Goal: Information Seeking & Learning: Learn about a topic

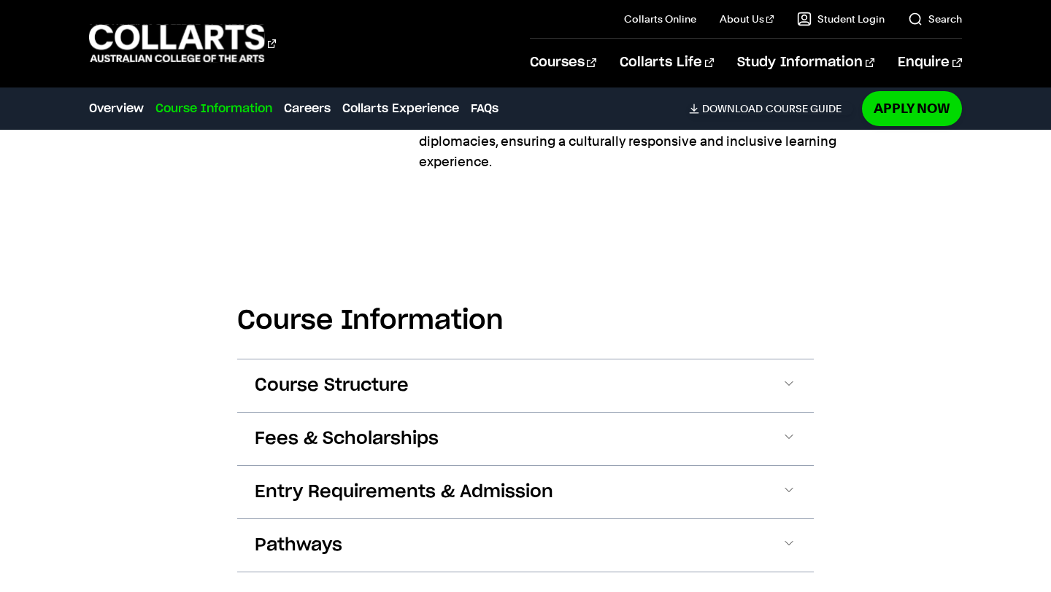
scroll to position [851, 0]
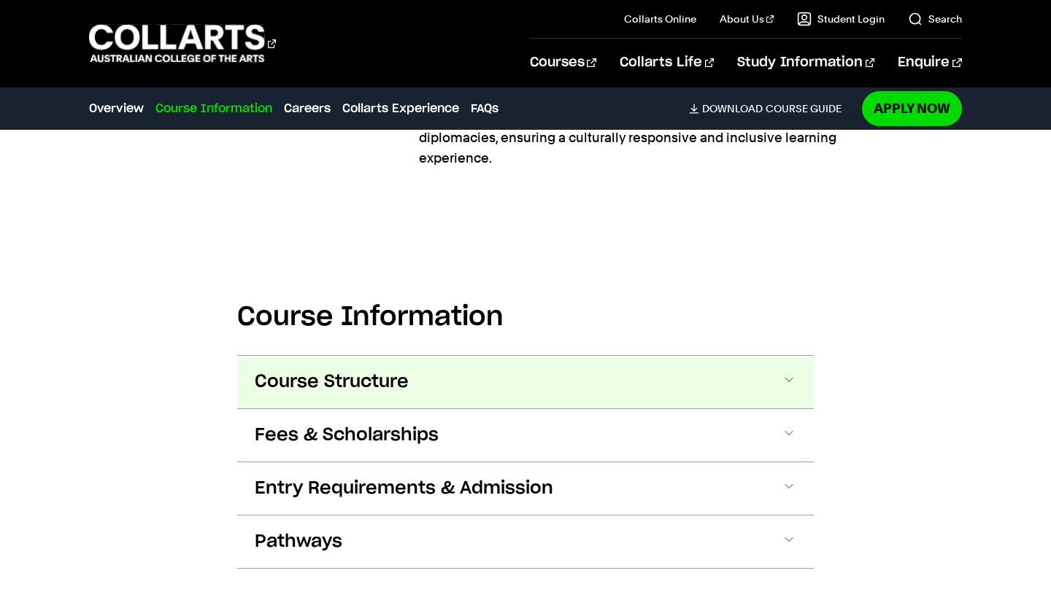
click at [793, 374] on span at bounding box center [788, 382] width 15 height 19
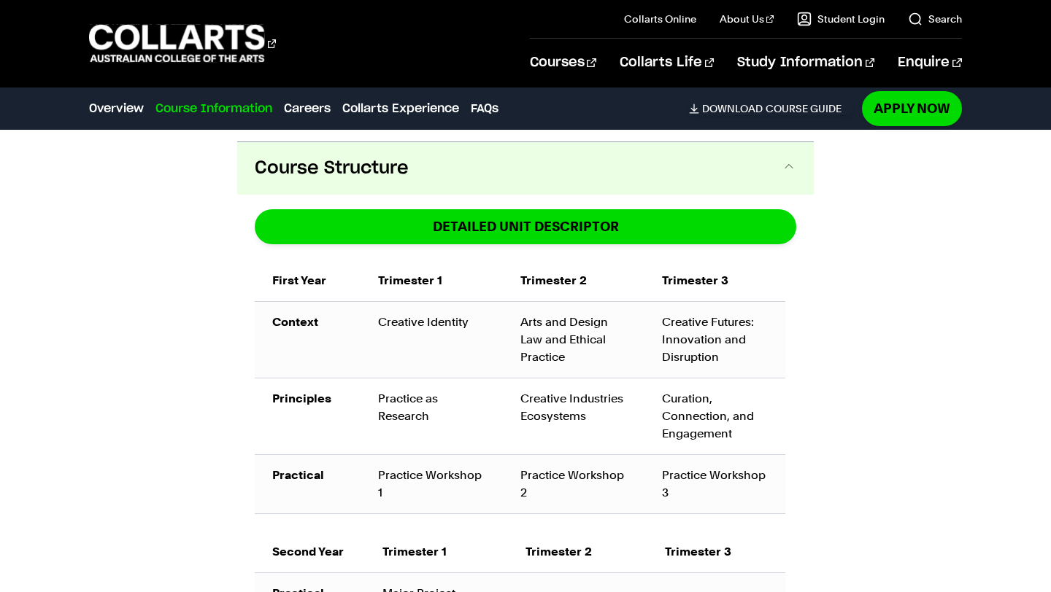
scroll to position [1075, 0]
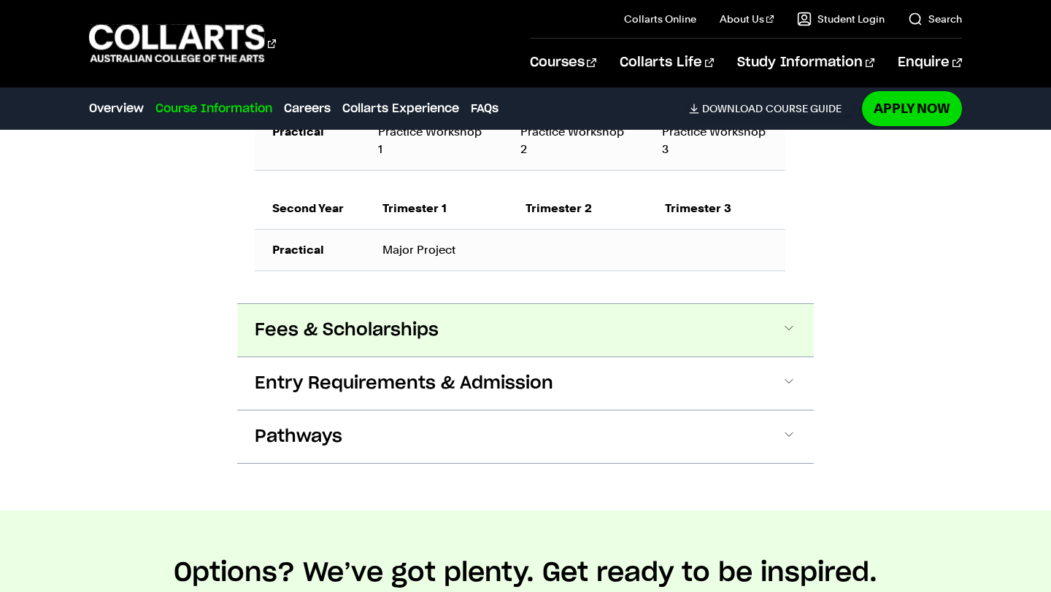
click at [784, 334] on span at bounding box center [788, 330] width 15 height 19
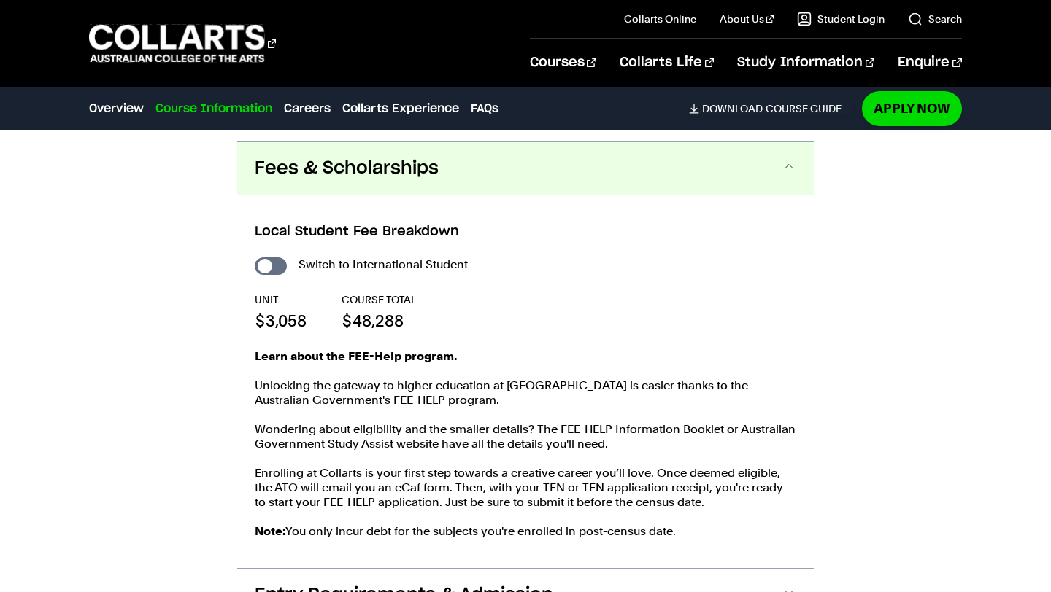
scroll to position [1581, 0]
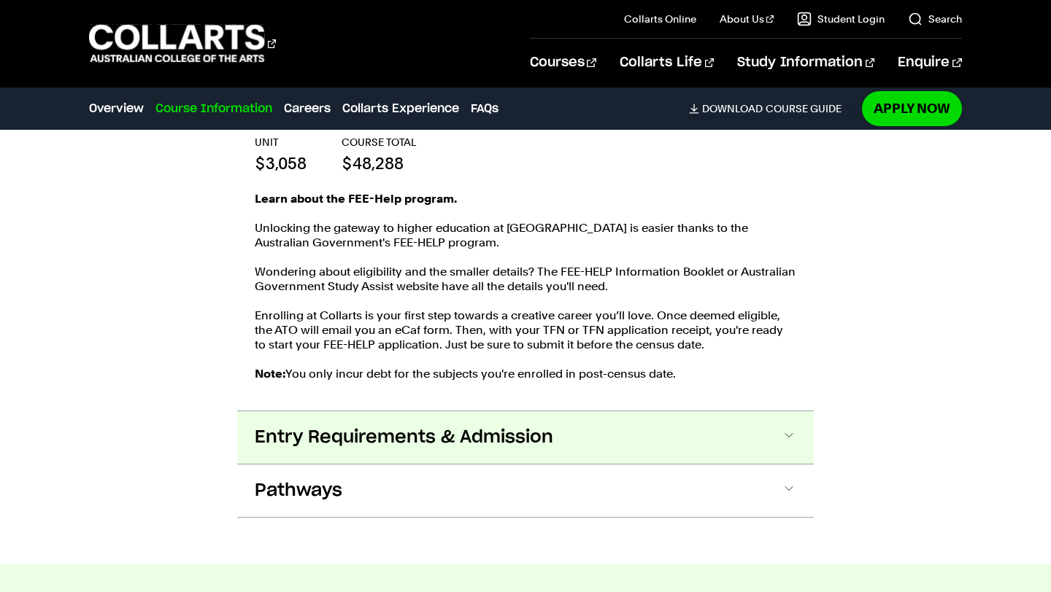
click at [786, 444] on span at bounding box center [788, 437] width 15 height 19
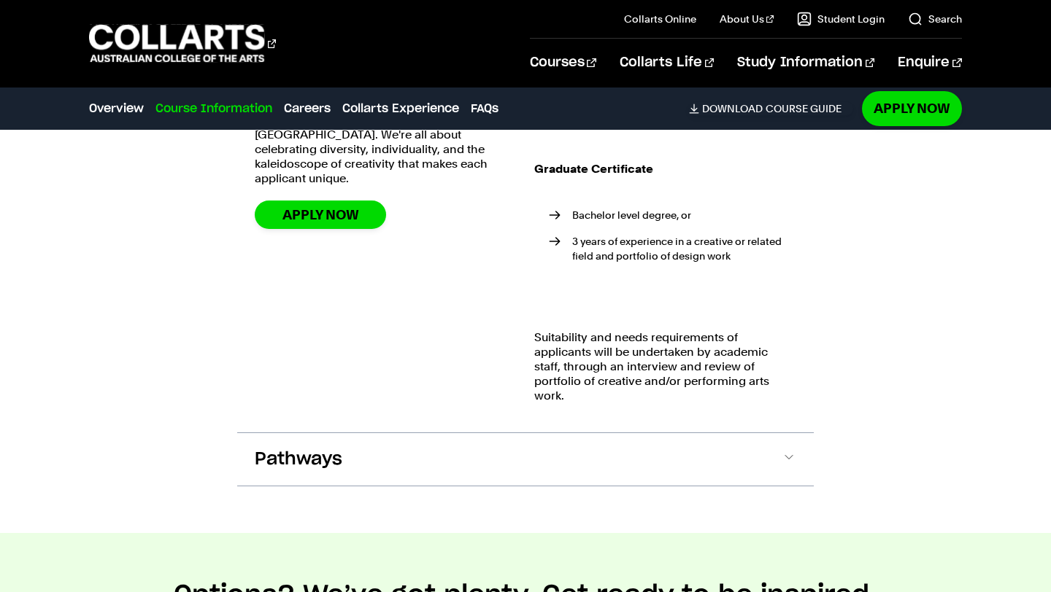
scroll to position [2242, 0]
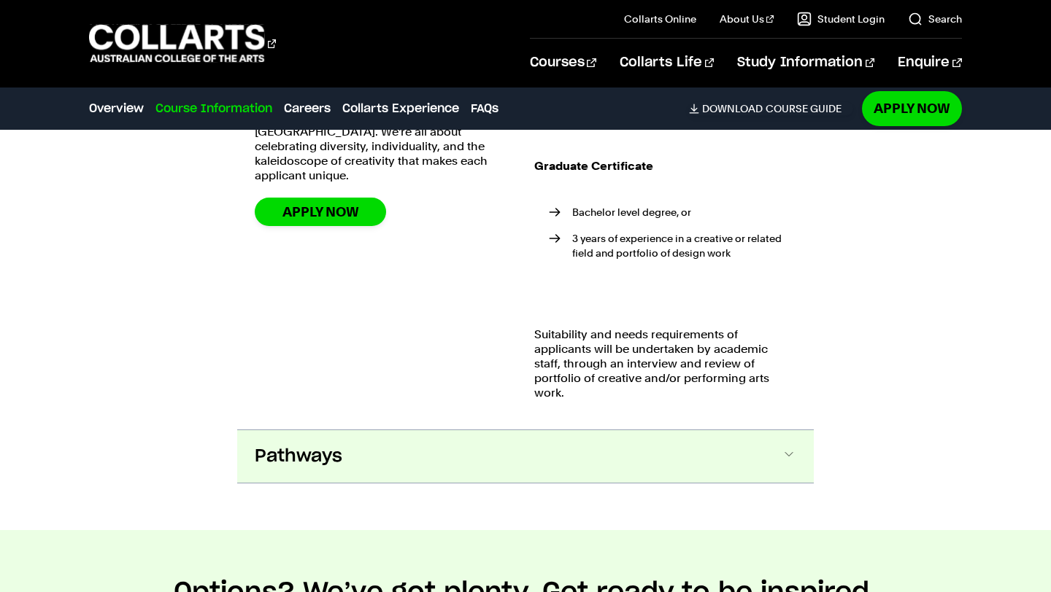
click at [783, 447] on span at bounding box center [788, 456] width 15 height 19
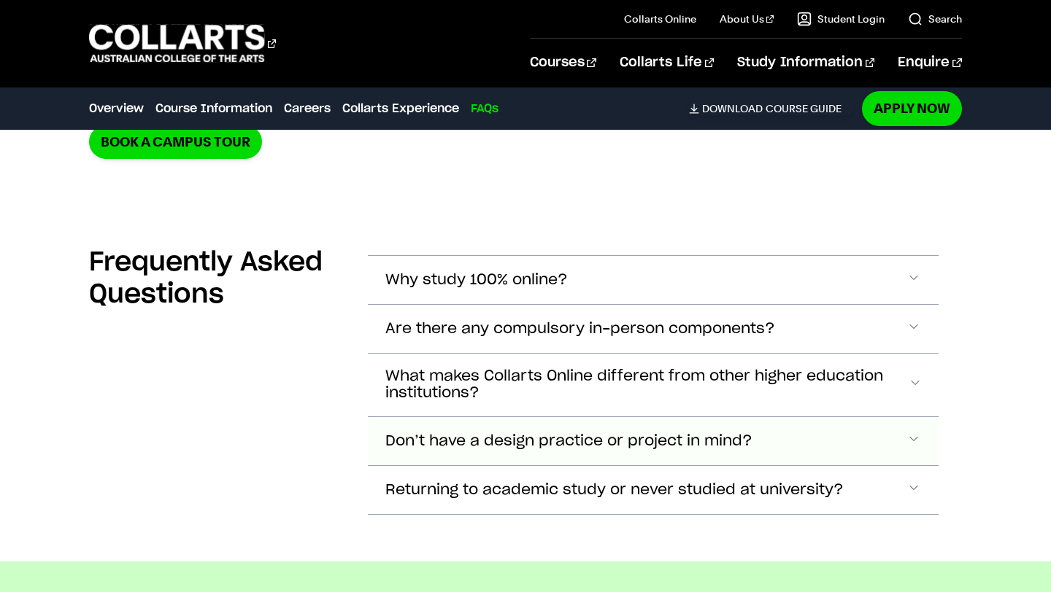
scroll to position [6473, 0]
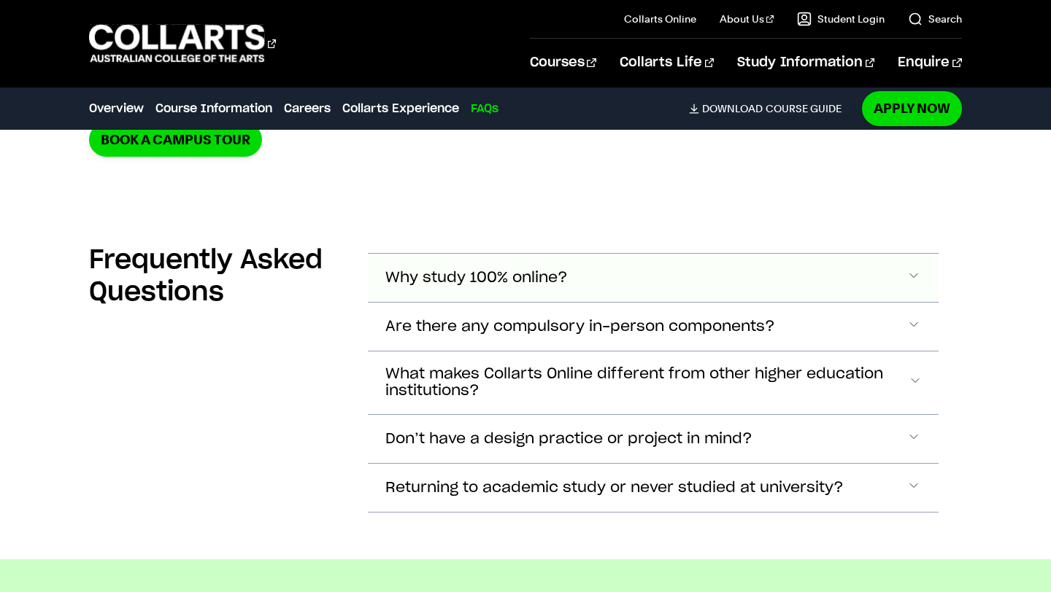
click at [926, 260] on button "Why study 100% online?" at bounding box center [653, 278] width 570 height 48
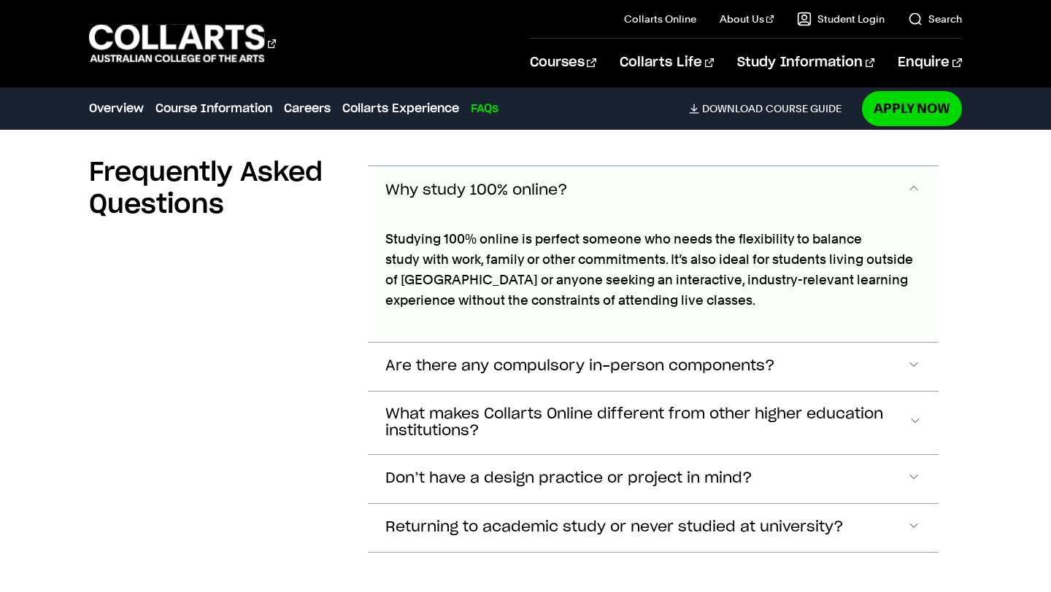
scroll to position [6581, 0]
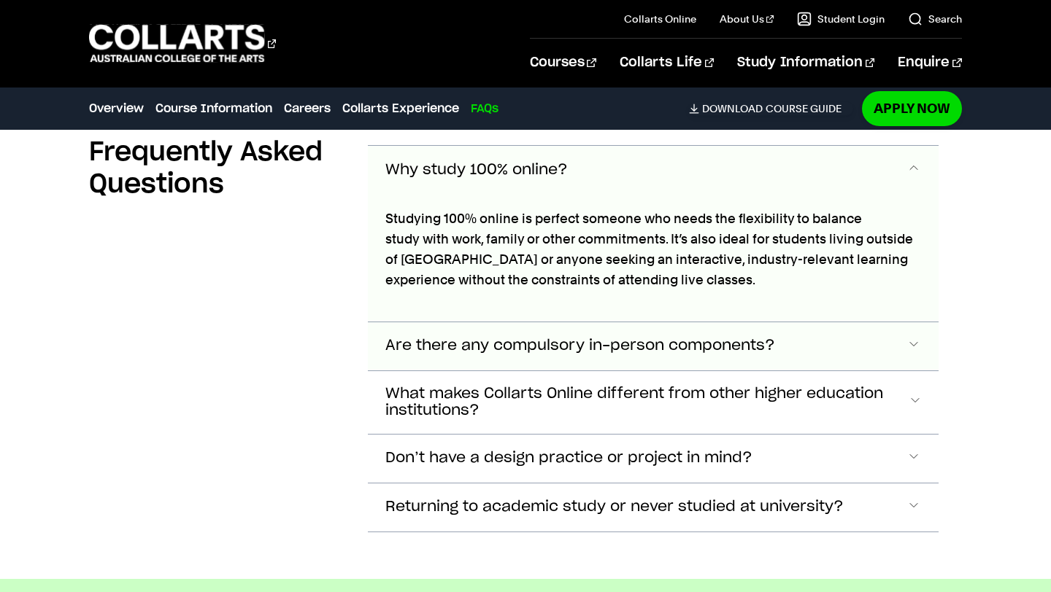
click at [899, 328] on button "Are there any compulsory in-person components?" at bounding box center [653, 346] width 570 height 48
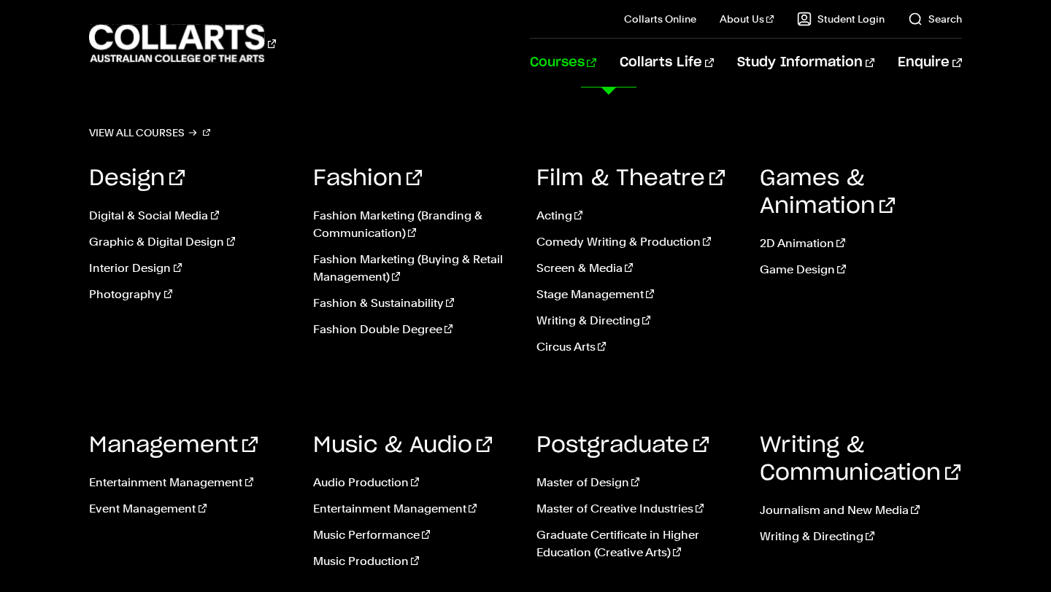
scroll to position [7465, 0]
click at [593, 346] on link "Circus Arts" at bounding box center [636, 348] width 201 height 18
click at [654, 508] on link "Master of Creative Industries" at bounding box center [636, 509] width 201 height 18
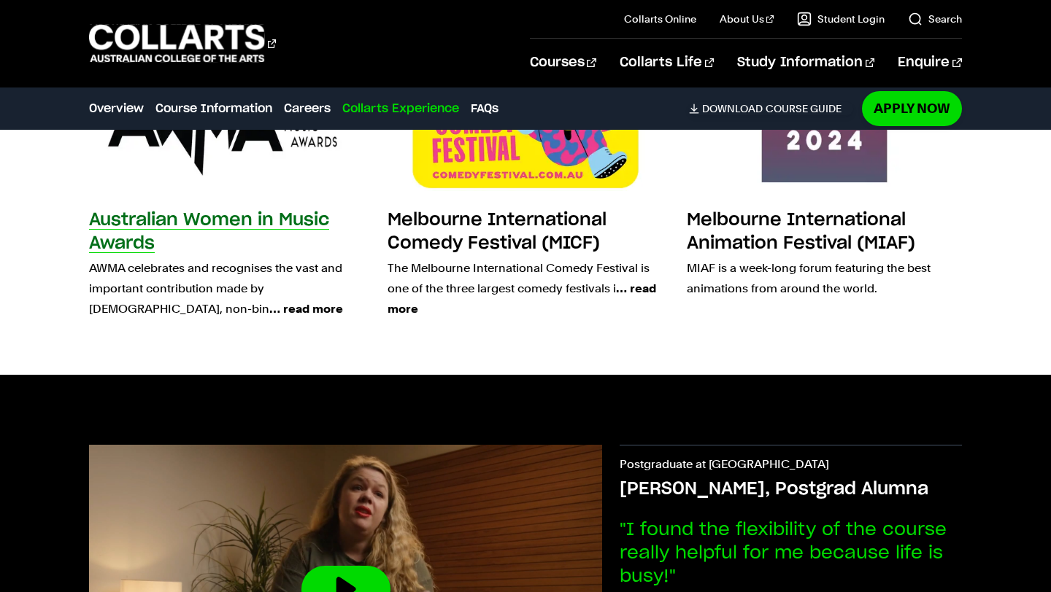
scroll to position [3185, 0]
